Goal: Complete application form

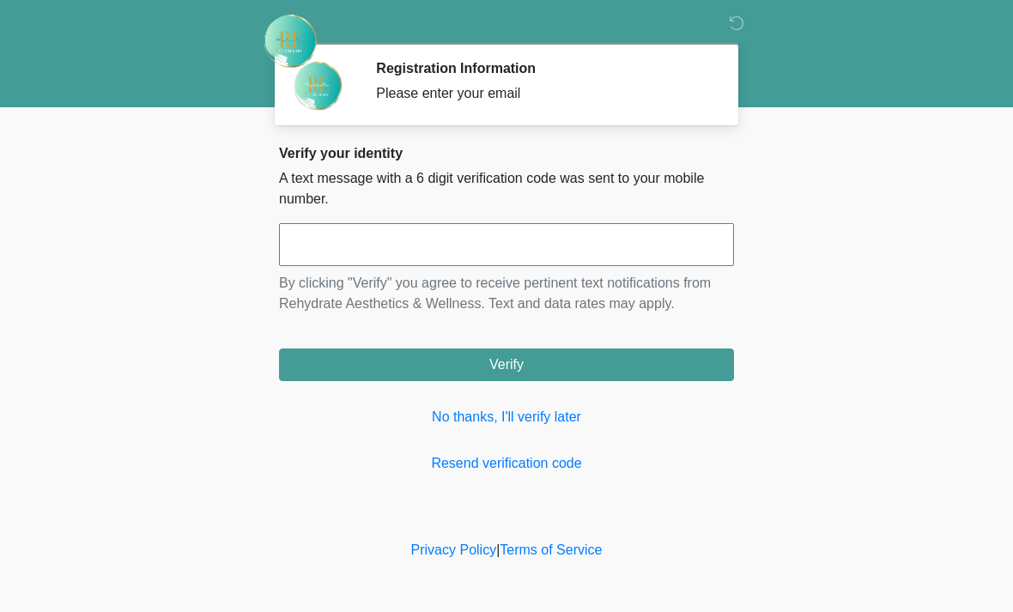
click at [458, 257] on input "text" at bounding box center [506, 244] width 455 height 43
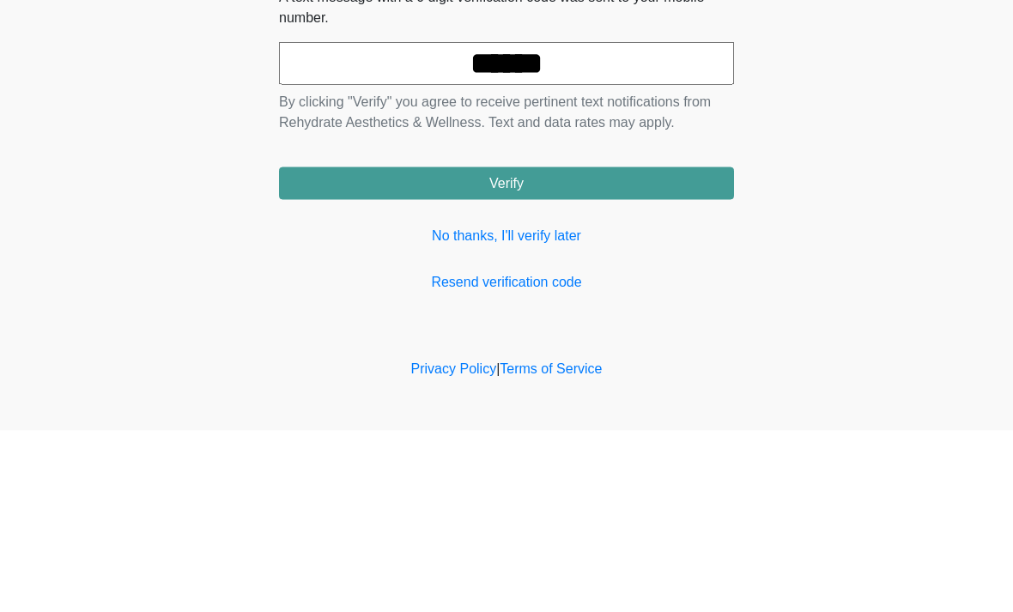
type input "******"
click at [617, 349] on button "Verify" at bounding box center [506, 365] width 455 height 33
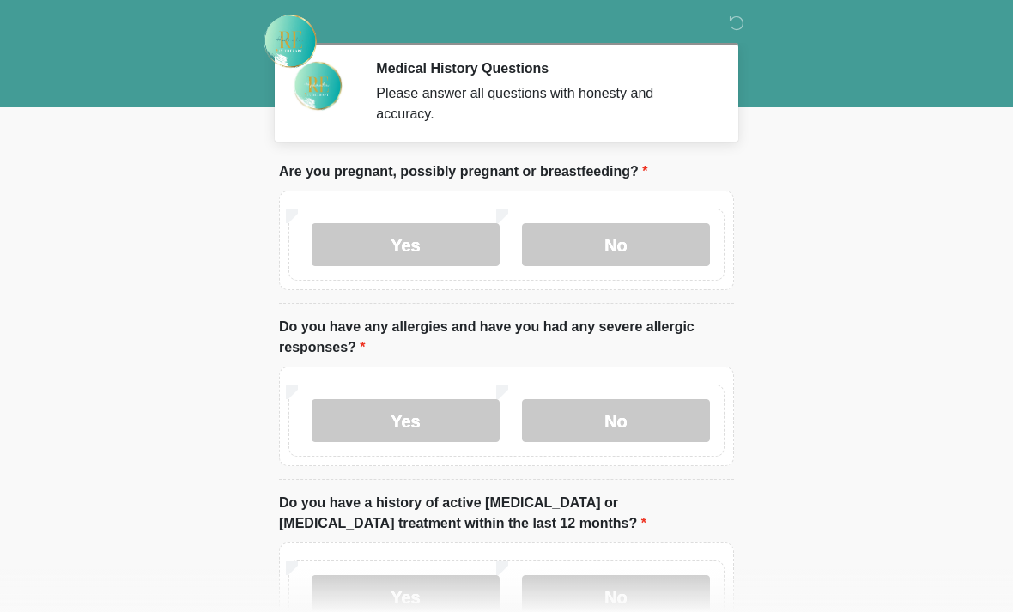
click at [627, 254] on label "No" at bounding box center [616, 244] width 188 height 43
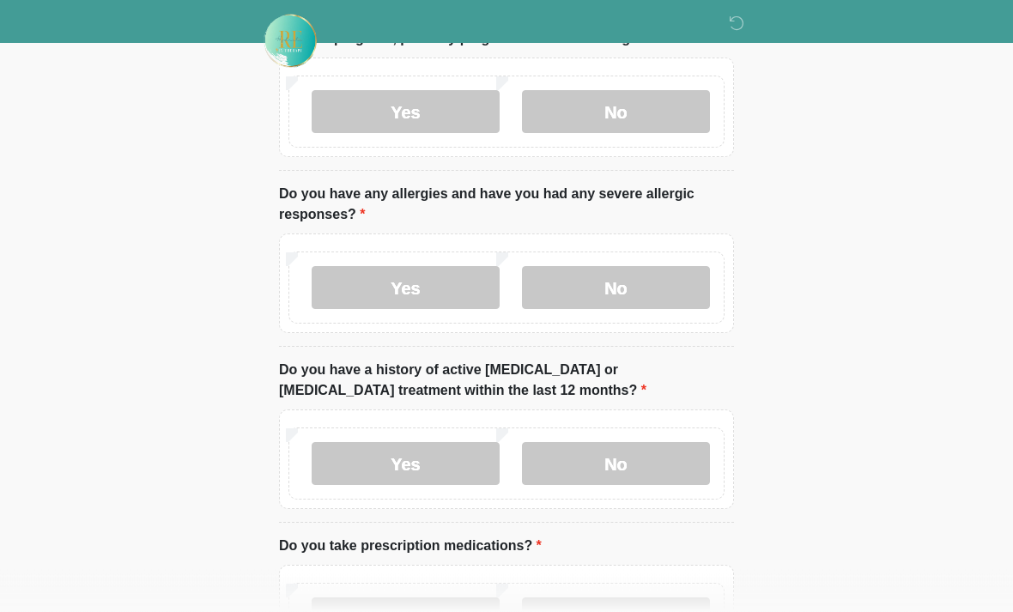
click at [646, 282] on label "No" at bounding box center [616, 288] width 188 height 43
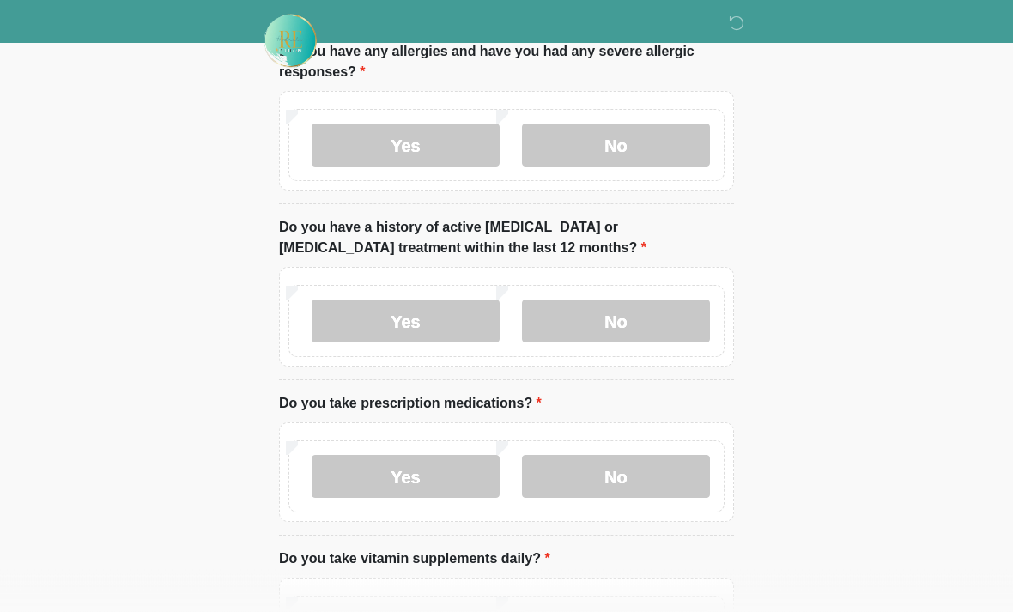
scroll to position [280, 0]
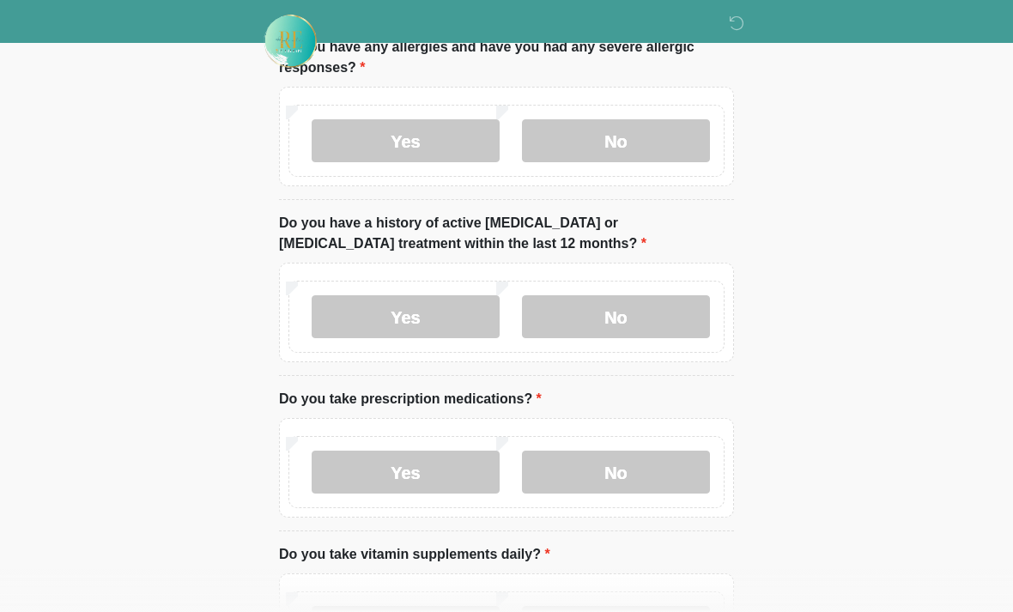
click at [665, 325] on label "No" at bounding box center [616, 316] width 188 height 43
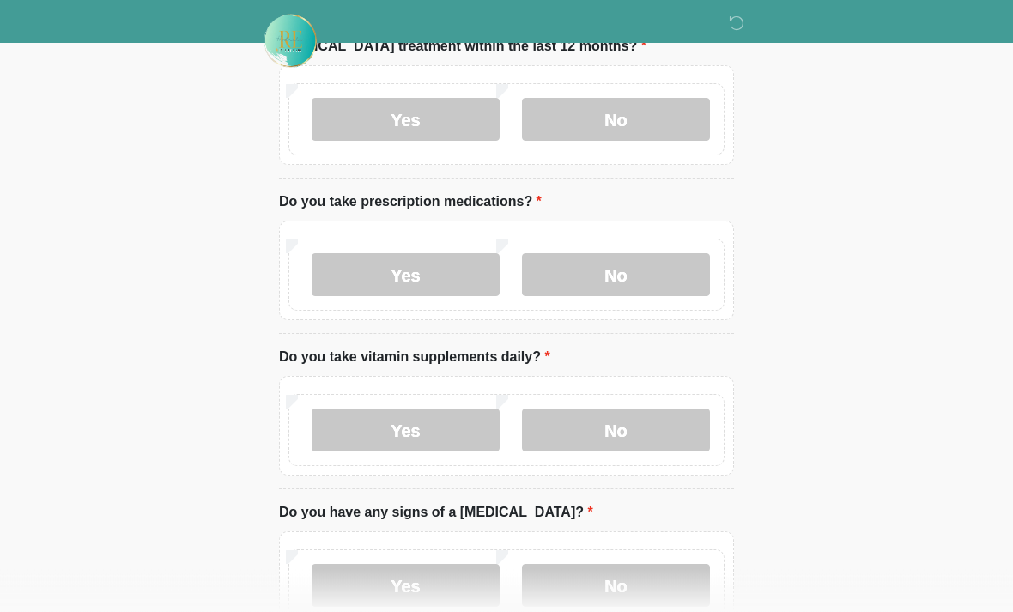
click at [669, 275] on label "No" at bounding box center [616, 275] width 188 height 43
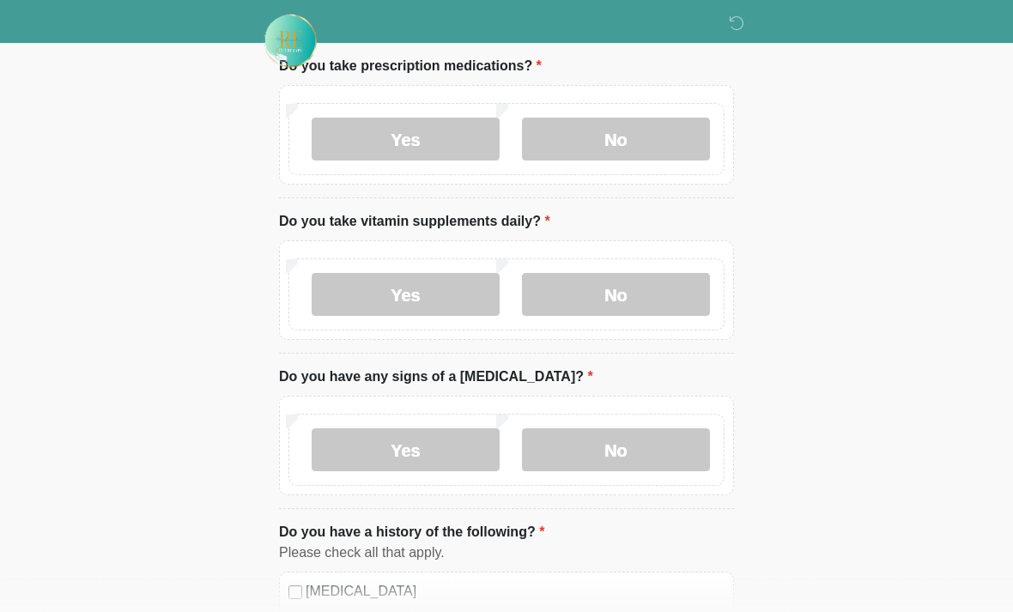
scroll to position [628, 0]
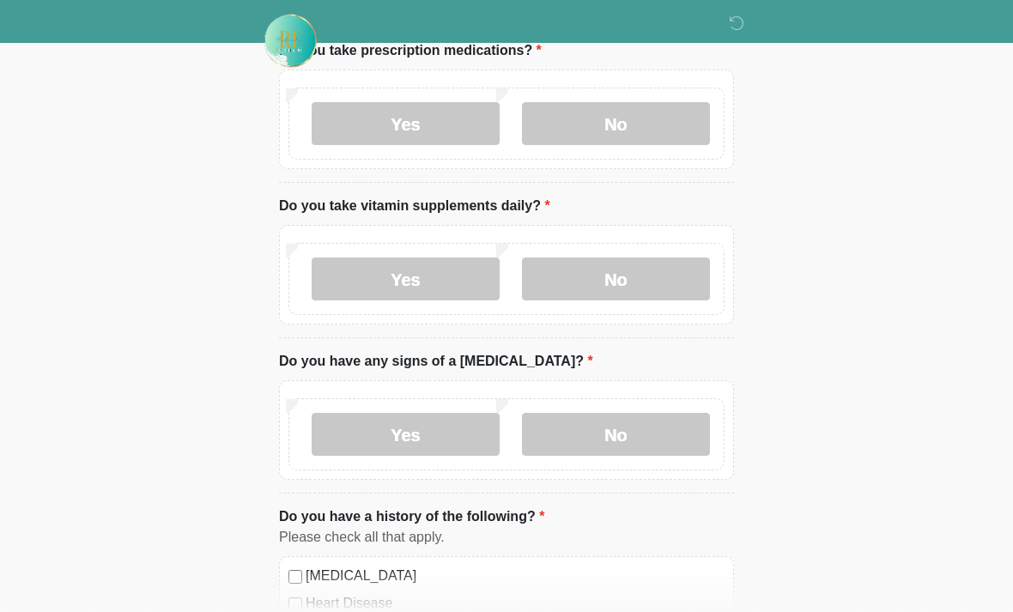
click at [444, 278] on label "Yes" at bounding box center [406, 279] width 188 height 43
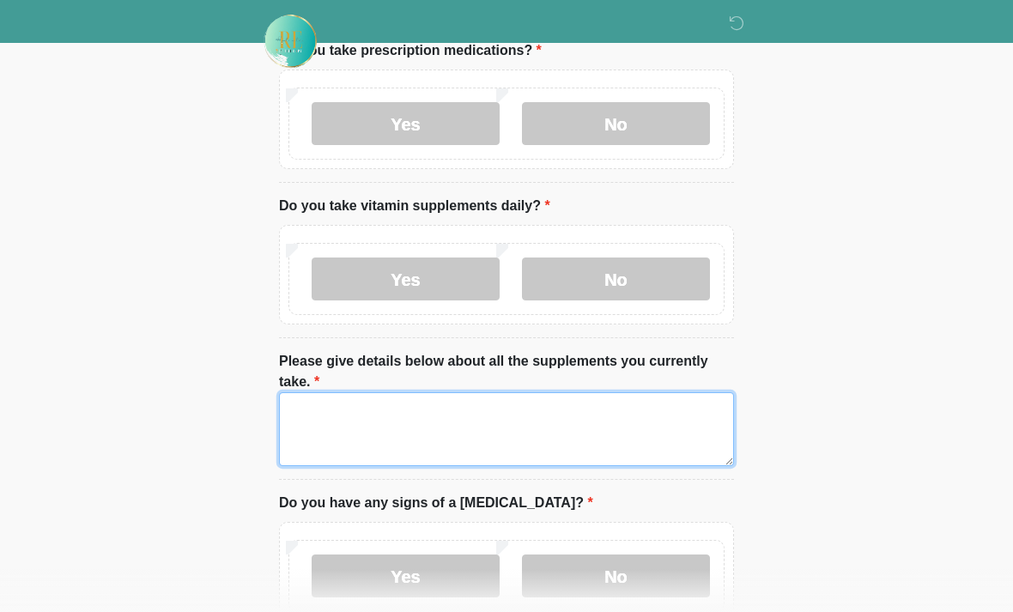
click at [469, 424] on textarea "Please give details below about all the supplements you currently take." at bounding box center [506, 429] width 455 height 74
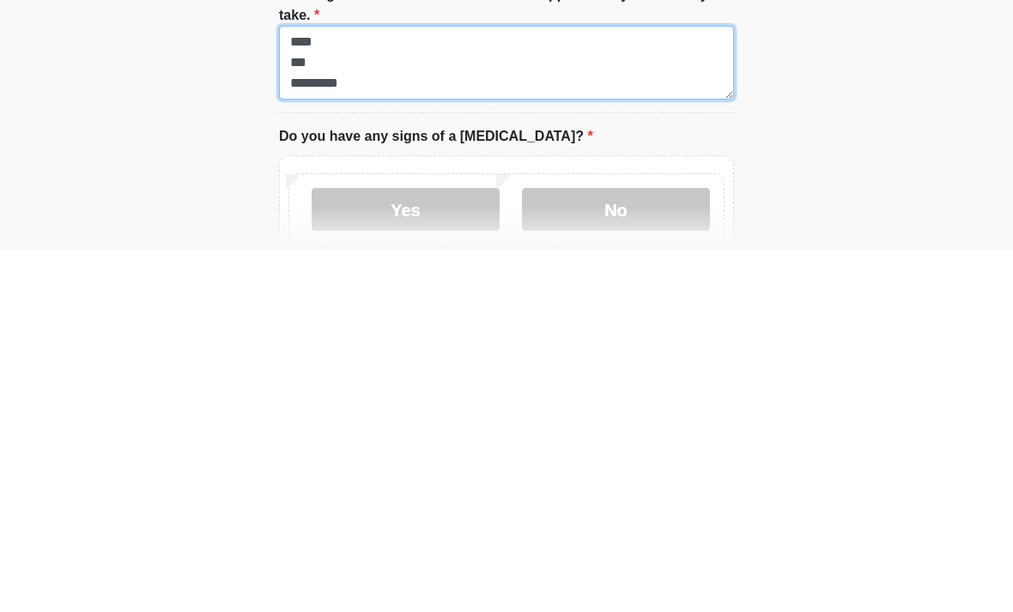
scroll to position [641, 0]
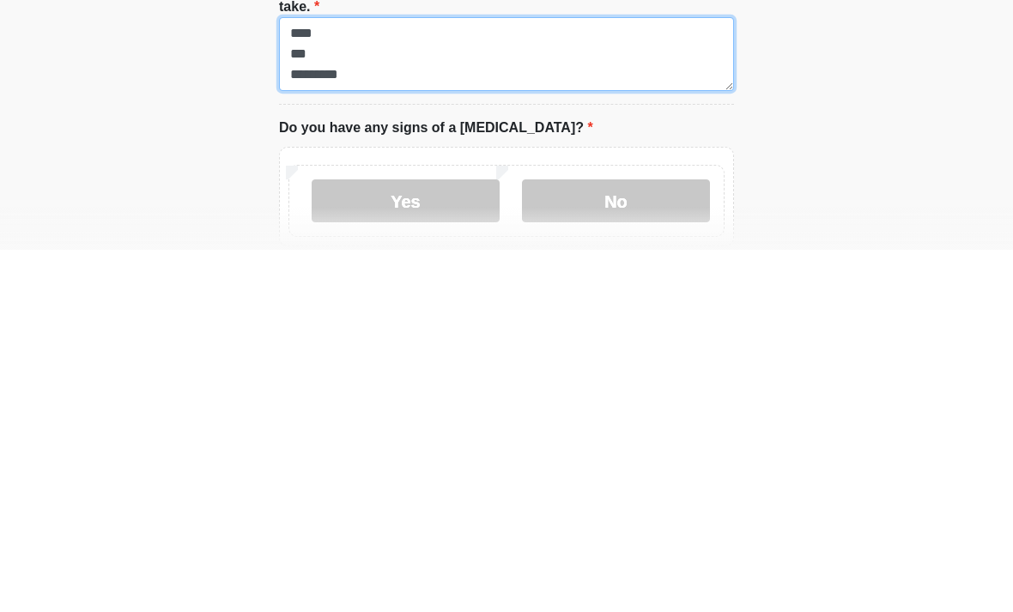
type textarea "**** *** *********"
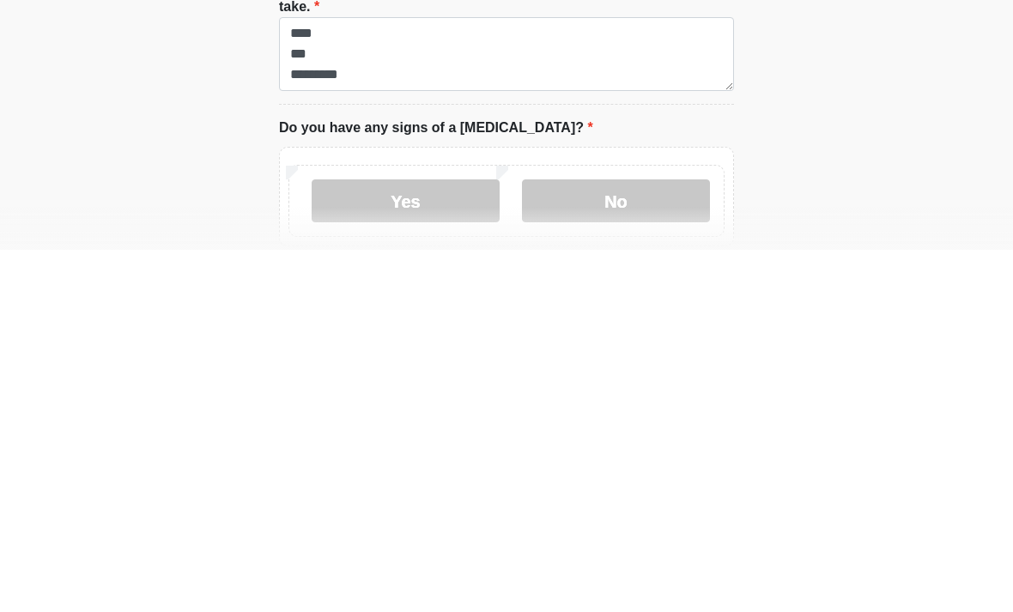
click at [650, 542] on label "No" at bounding box center [616, 563] width 188 height 43
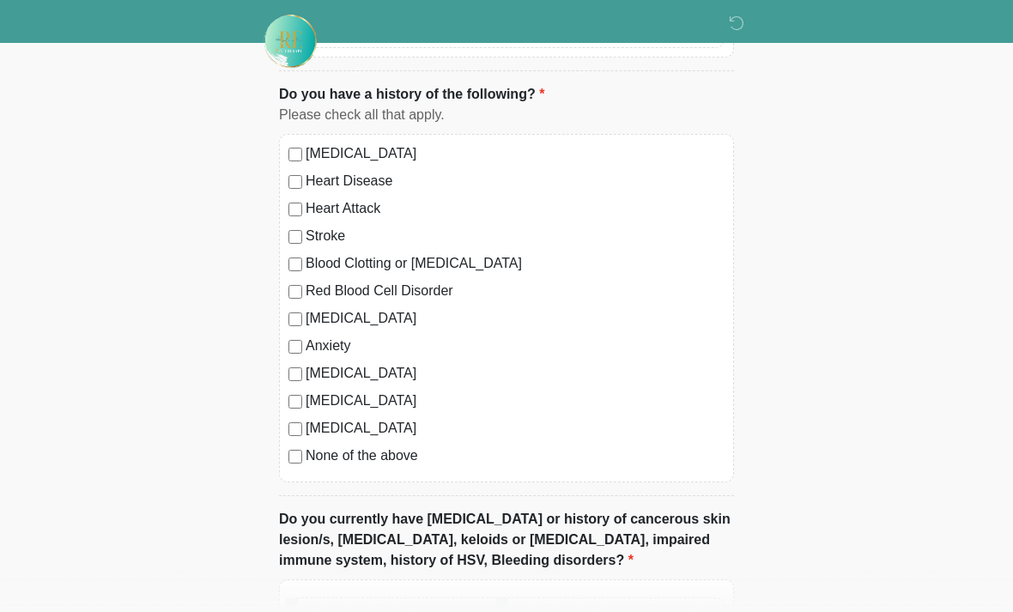
scroll to position [1190, 0]
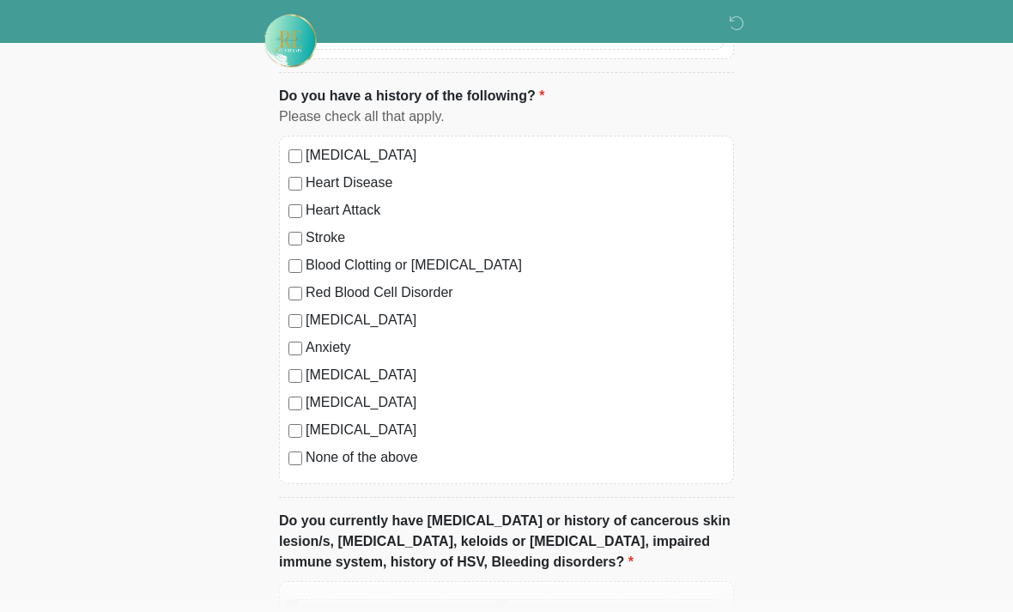
click at [400, 460] on label "None of the above" at bounding box center [515, 458] width 419 height 21
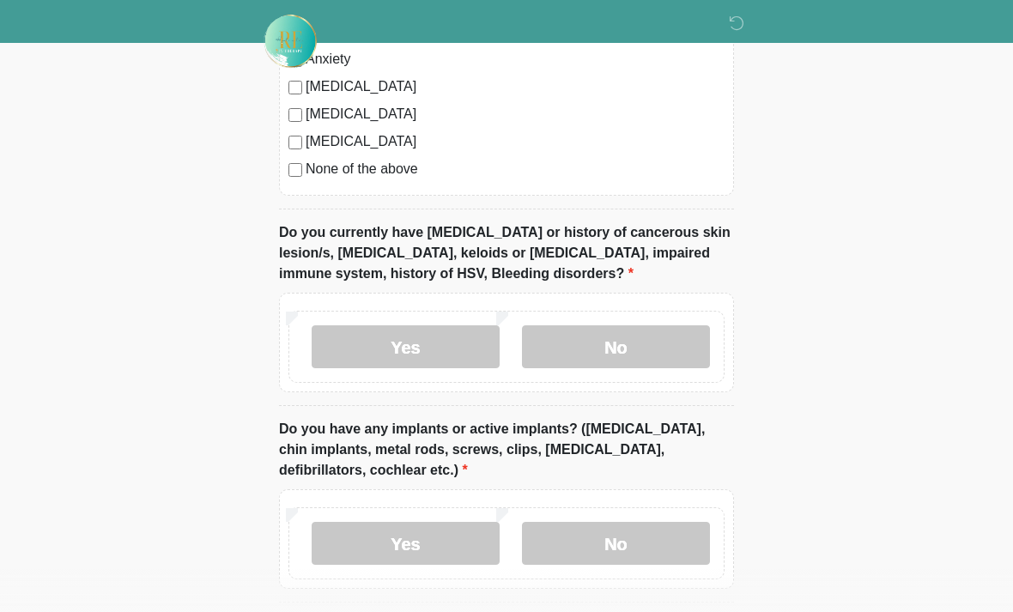
scroll to position [1481, 0]
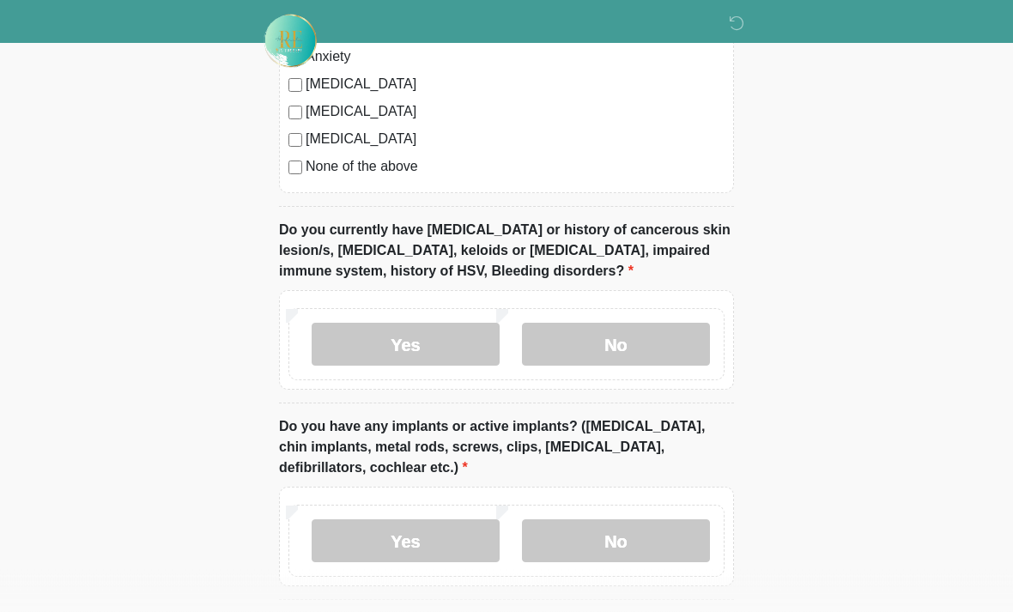
click at [647, 350] on label "No" at bounding box center [616, 345] width 188 height 43
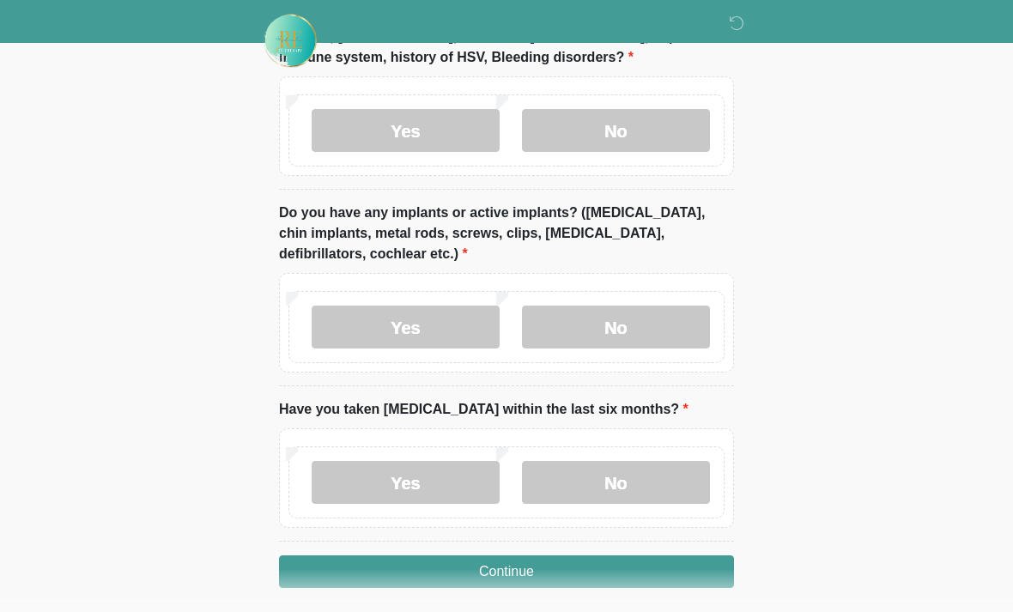
scroll to position [1697, 0]
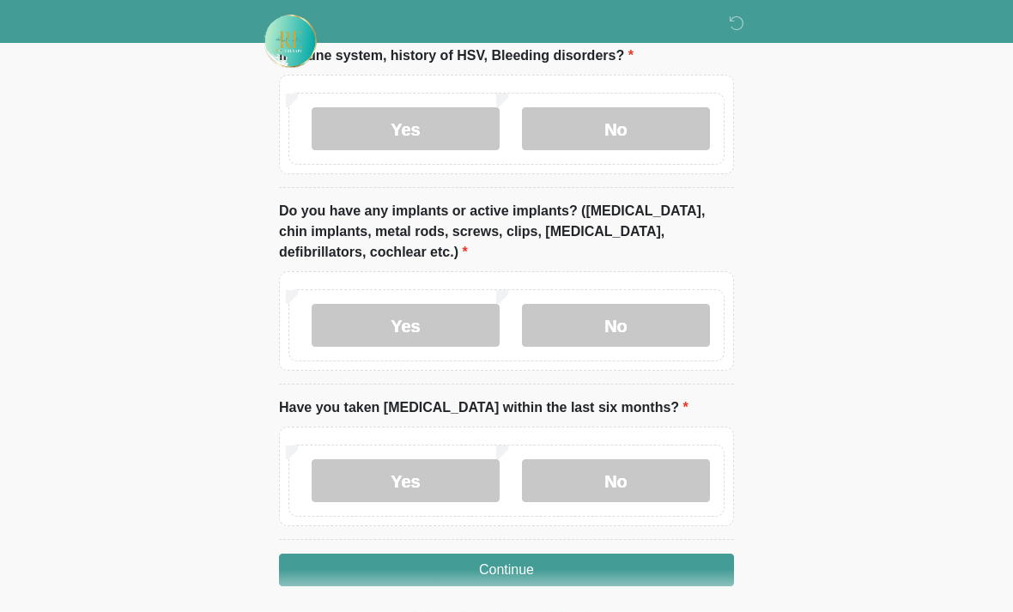
click at [642, 321] on label "No" at bounding box center [616, 325] width 188 height 43
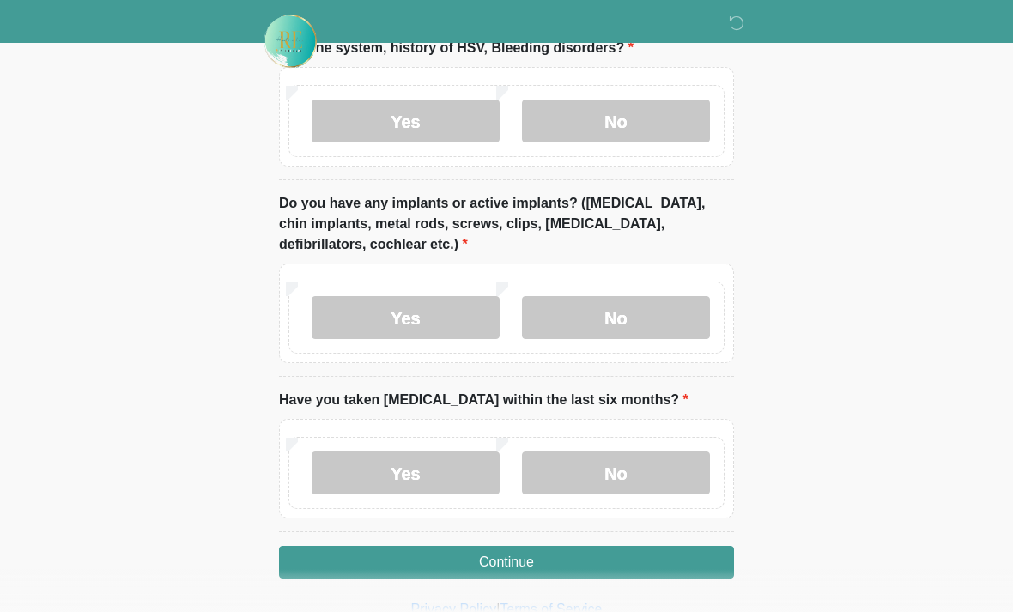
click at [650, 472] on label "No" at bounding box center [616, 473] width 188 height 43
click at [537, 565] on button "Continue" at bounding box center [506, 562] width 455 height 33
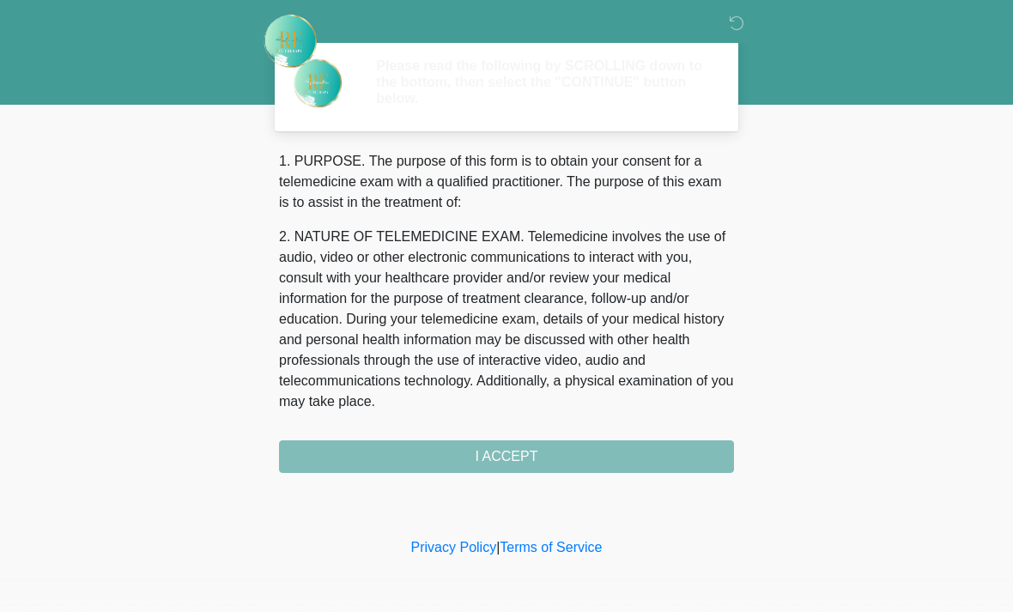
scroll to position [0, 0]
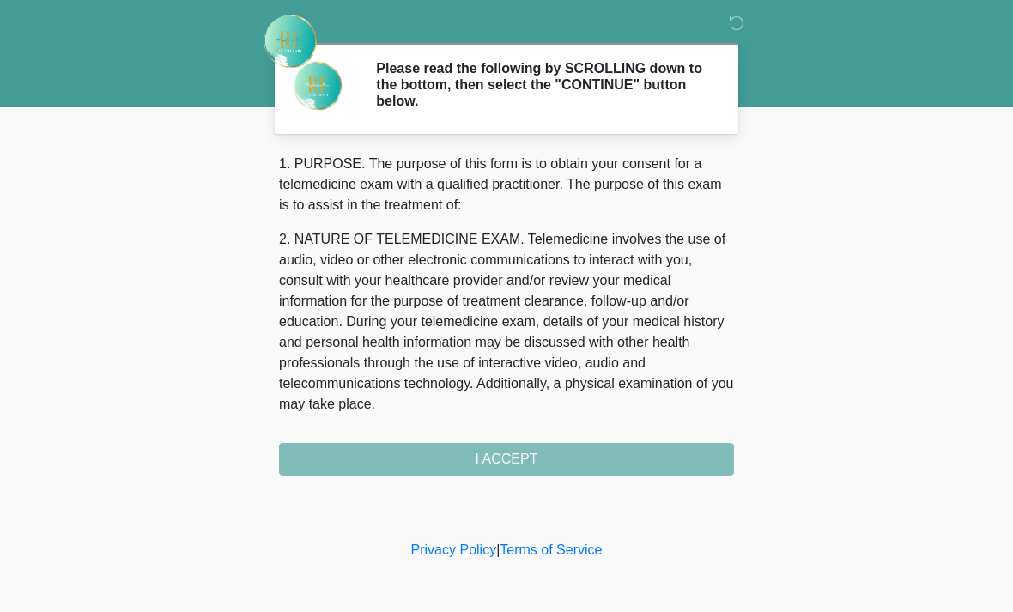
click at [634, 464] on div "1. PURPOSE. The purpose of this form is to obtain your consent for a telemedici…" at bounding box center [506, 315] width 455 height 322
click at [545, 458] on div "1. PURPOSE. The purpose of this form is to obtain your consent for a telemedici…" at bounding box center [506, 315] width 455 height 322
click at [509, 462] on div "1. PURPOSE. The purpose of this form is to obtain your consent for a telemedici…" at bounding box center [506, 315] width 455 height 322
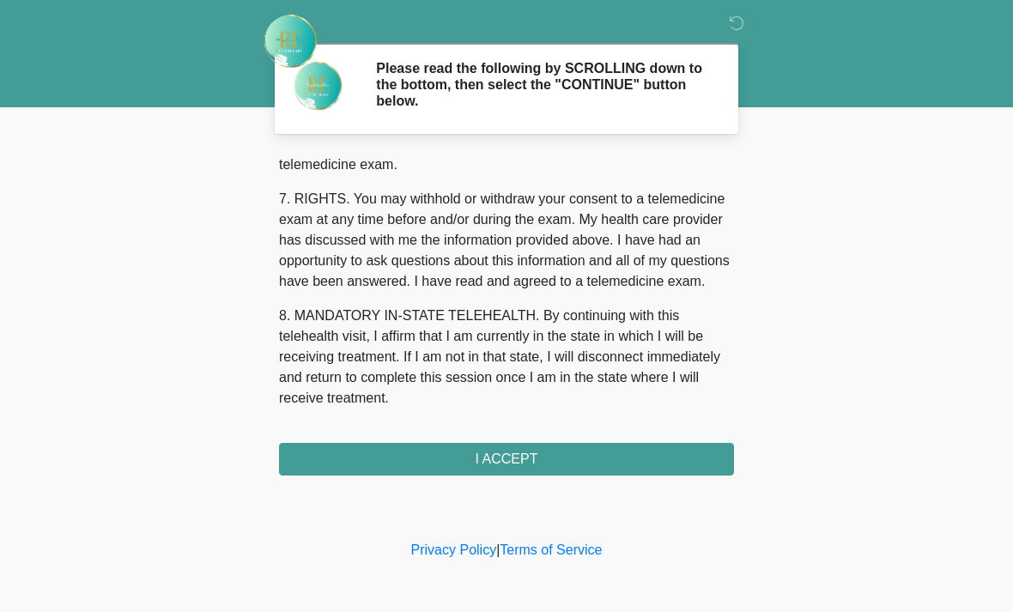
scroll to position [748, 0]
click at [569, 470] on button "I ACCEPT" at bounding box center [506, 459] width 455 height 33
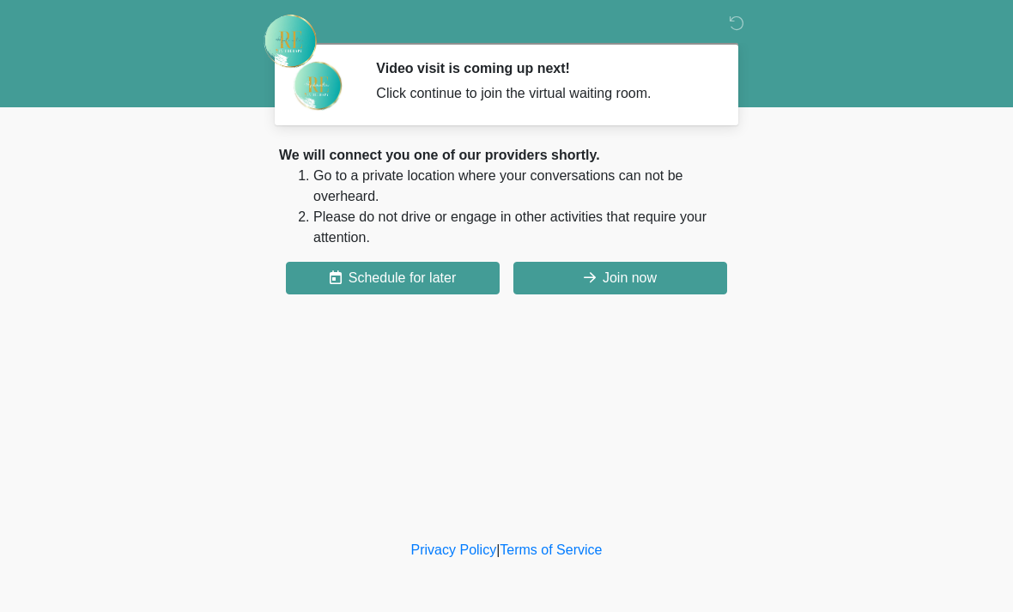
click at [604, 290] on button "Join now" at bounding box center [620, 278] width 214 height 33
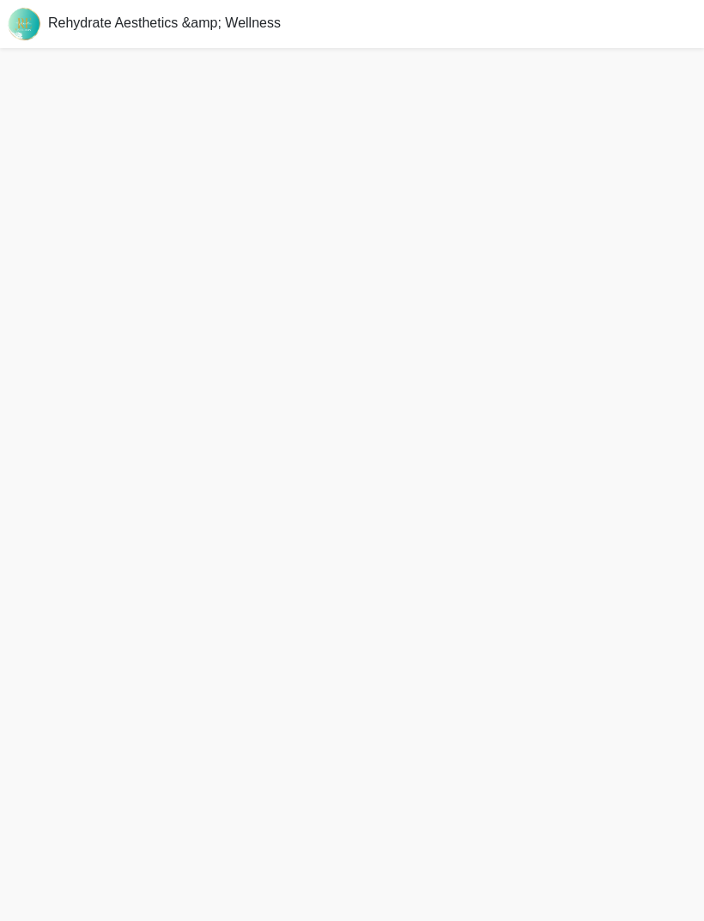
scroll to position [5, 0]
